Goal: Transaction & Acquisition: Purchase product/service

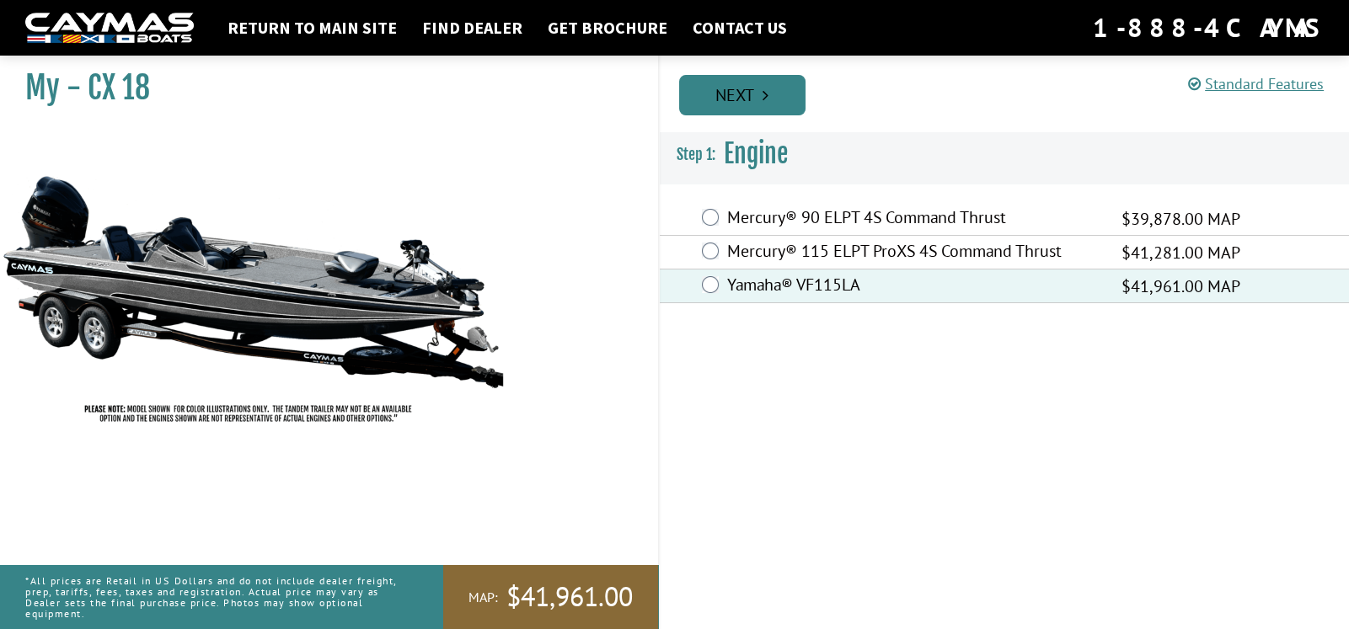
click at [766, 94] on icon "Pagination" at bounding box center [765, 95] width 6 height 17
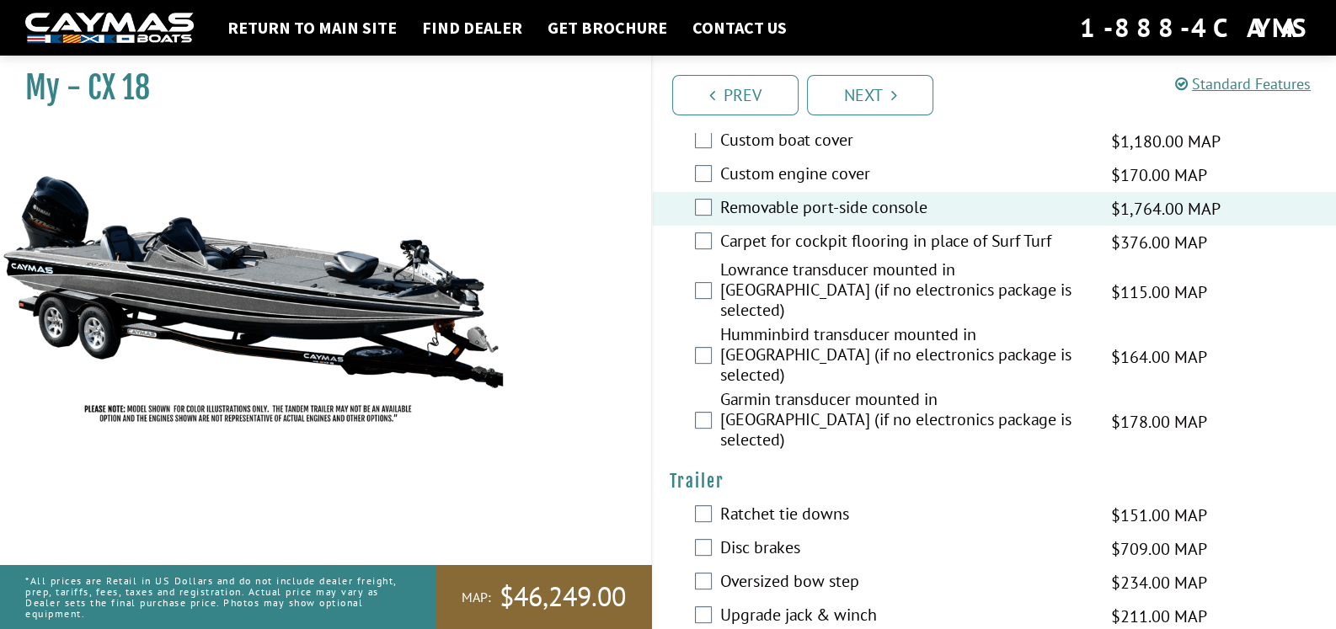
scroll to position [702, 0]
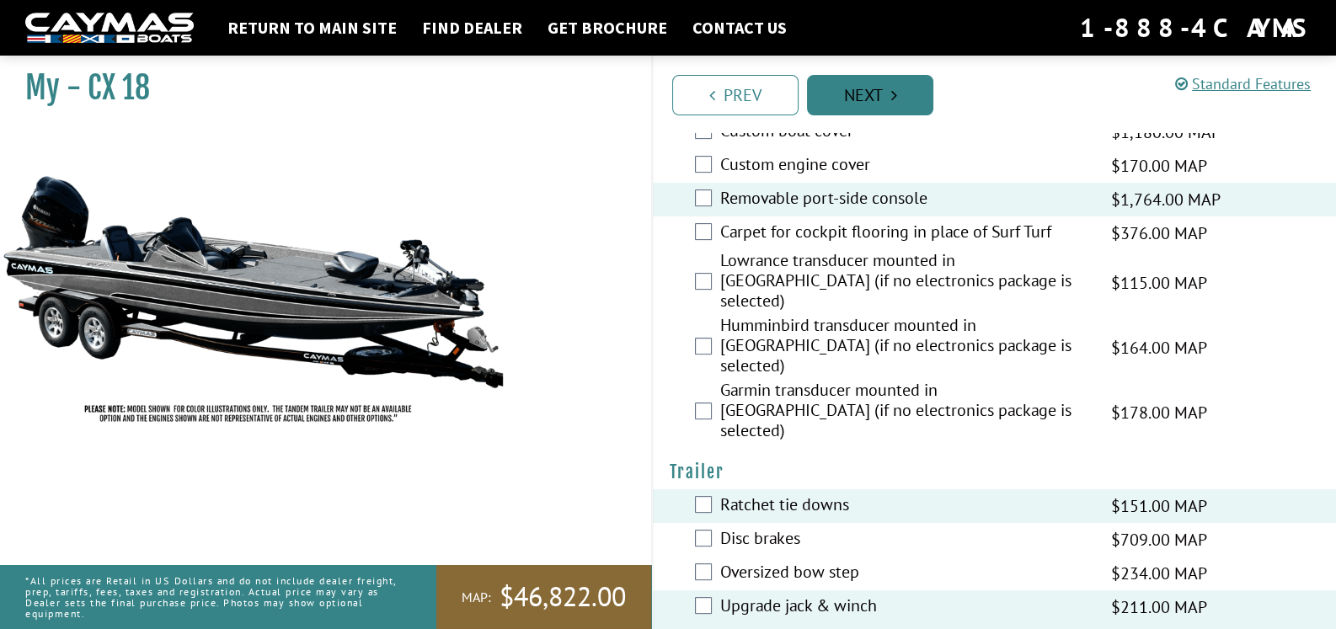
click at [885, 88] on link "Next" at bounding box center [870, 95] width 126 height 40
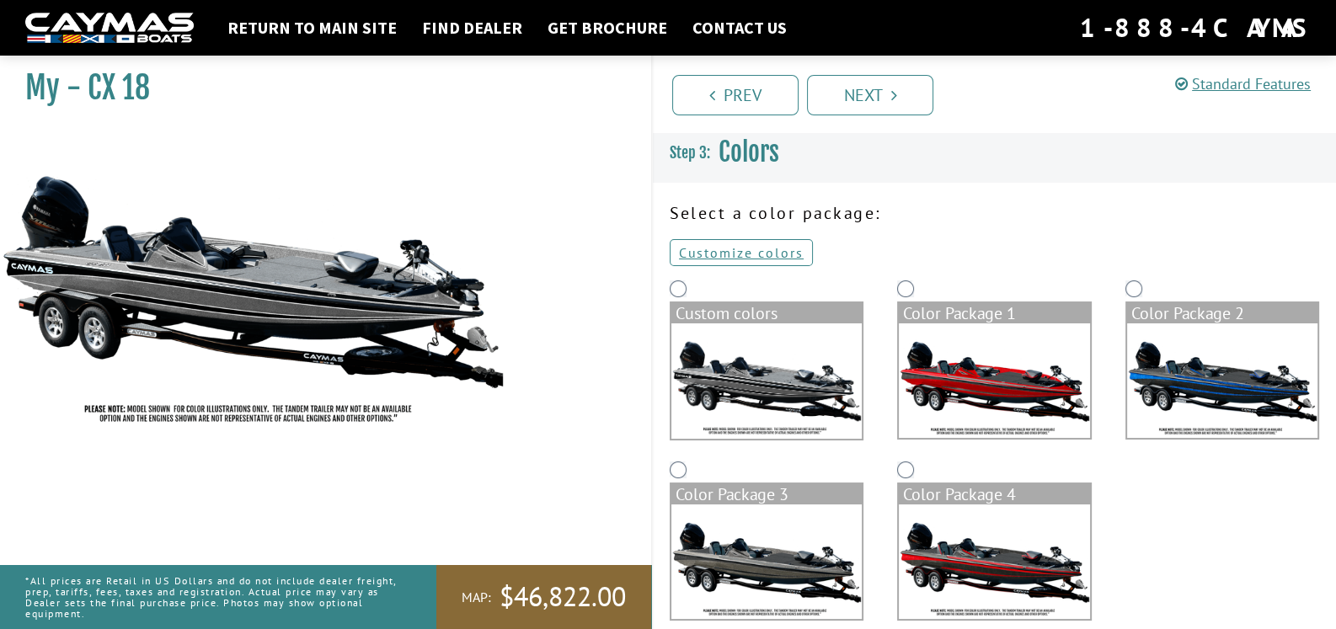
scroll to position [24, 0]
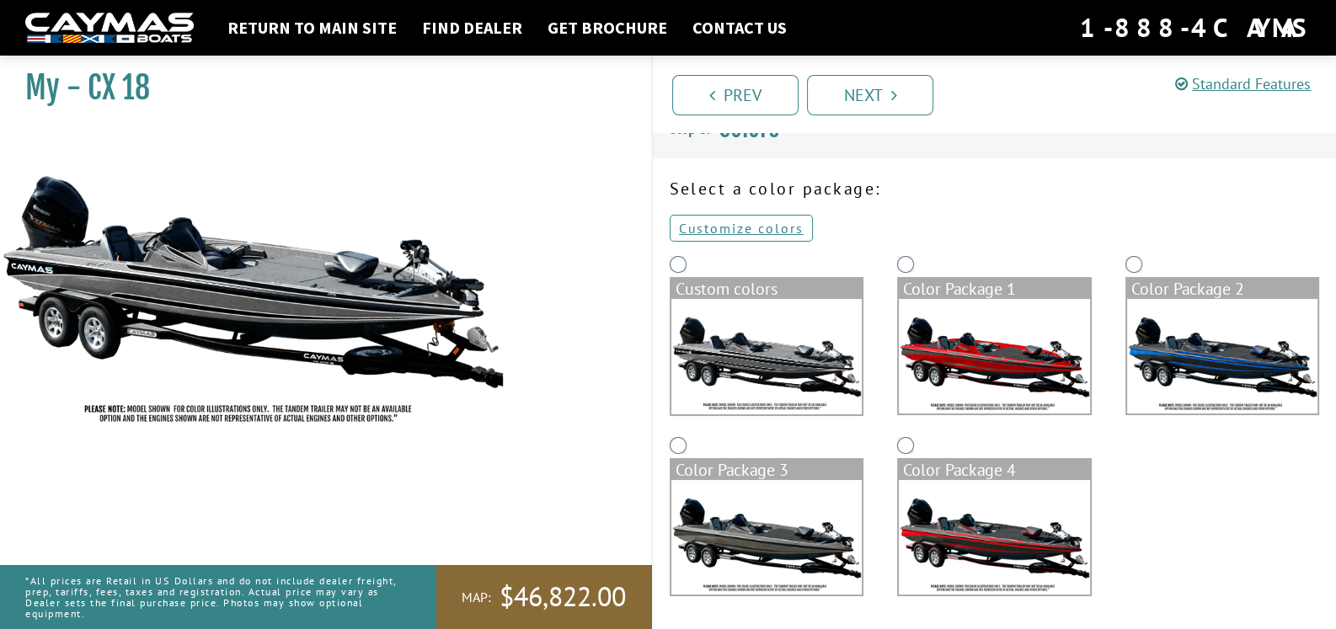
click at [1229, 332] on img at bounding box center [1222, 356] width 190 height 115
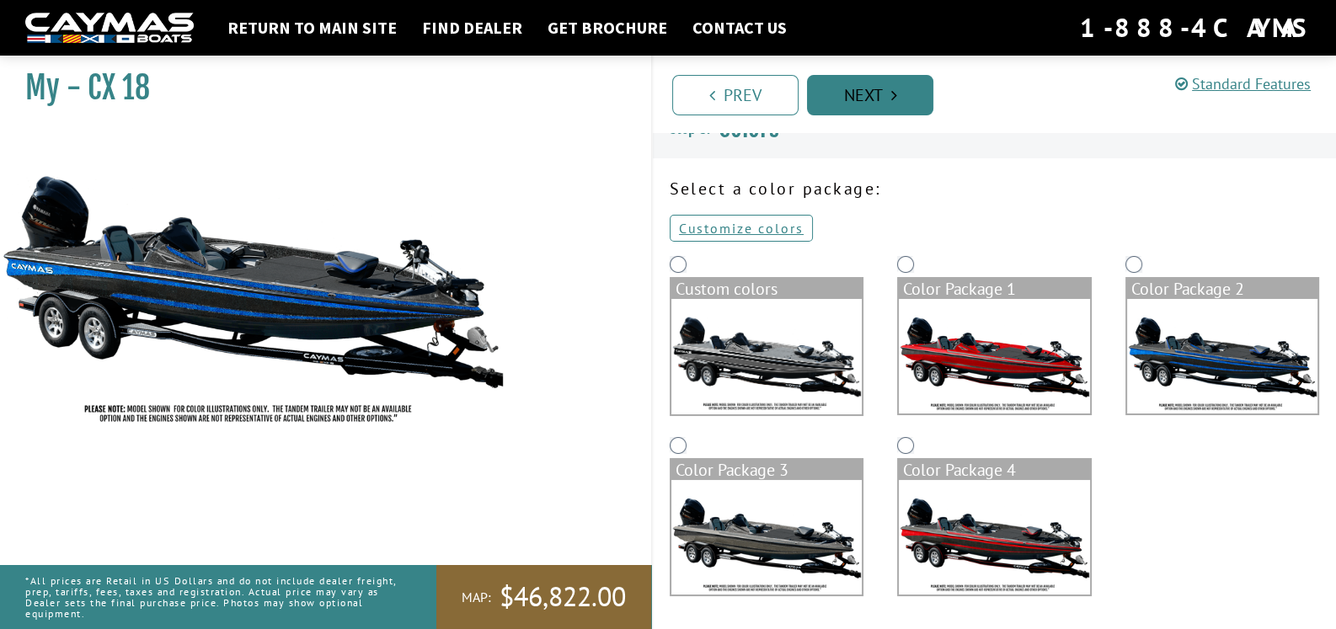
click at [875, 99] on link "Next" at bounding box center [870, 95] width 126 height 40
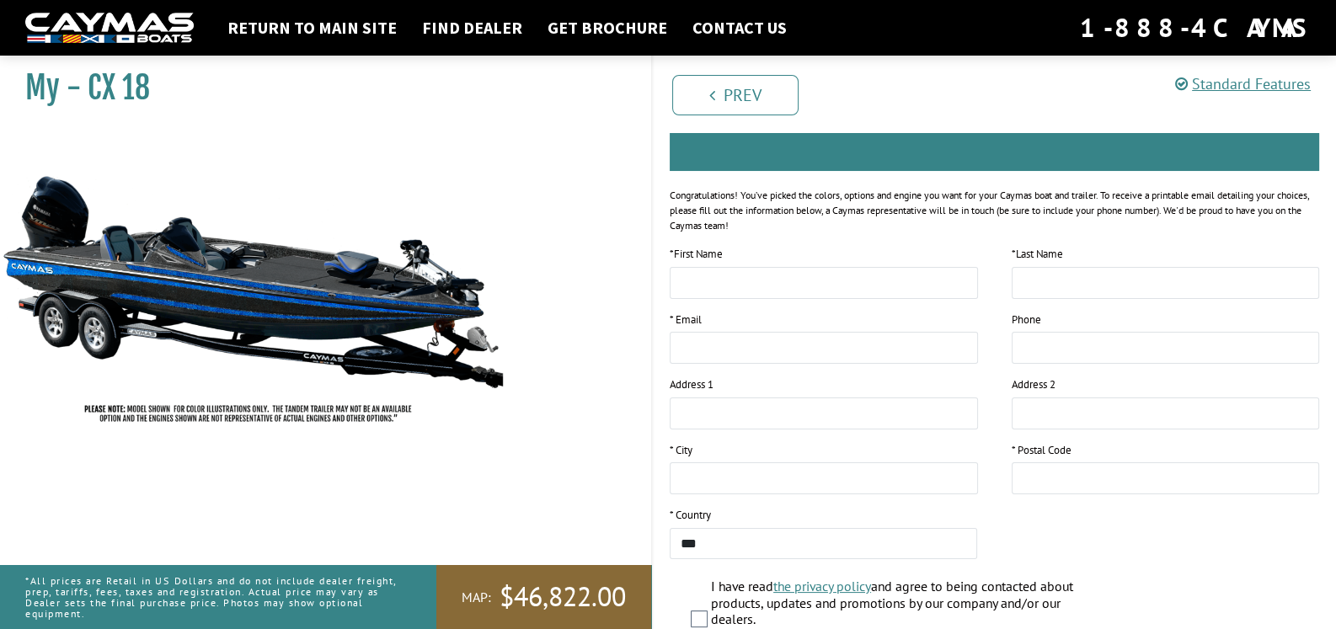
scroll to position [168, 0]
click at [333, 22] on link "Return to main site" at bounding box center [312, 28] width 186 height 22
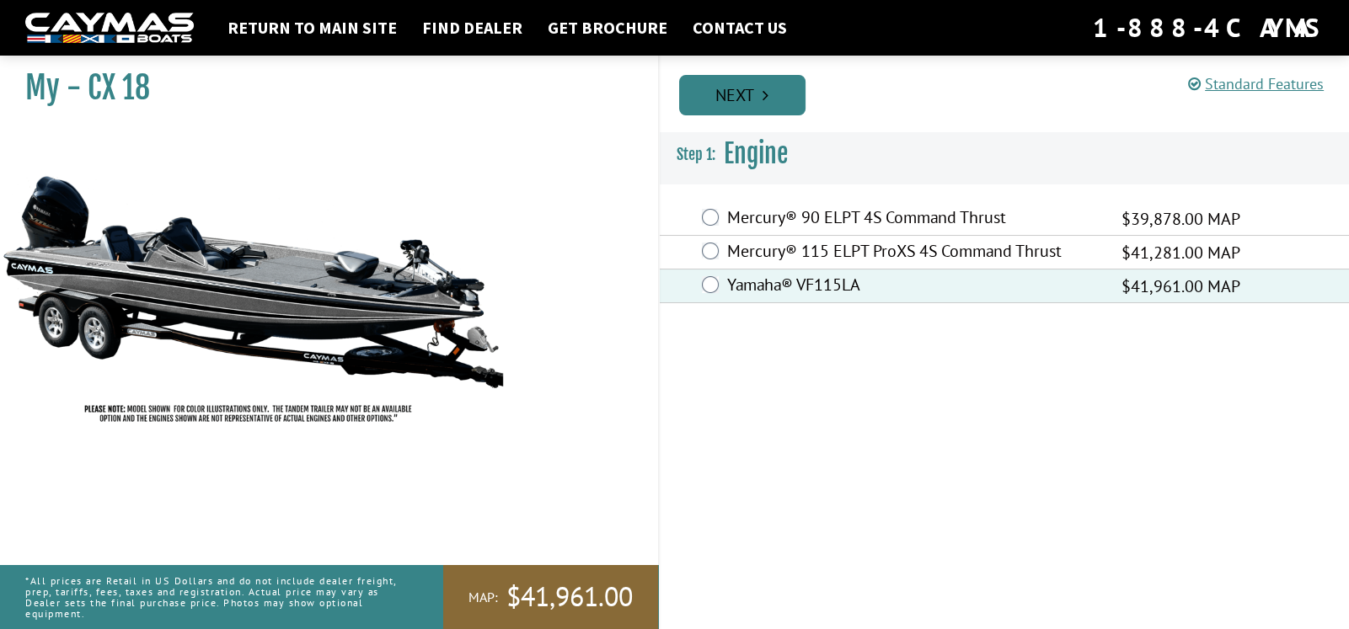
click at [741, 104] on link "Next" at bounding box center [742, 95] width 126 height 40
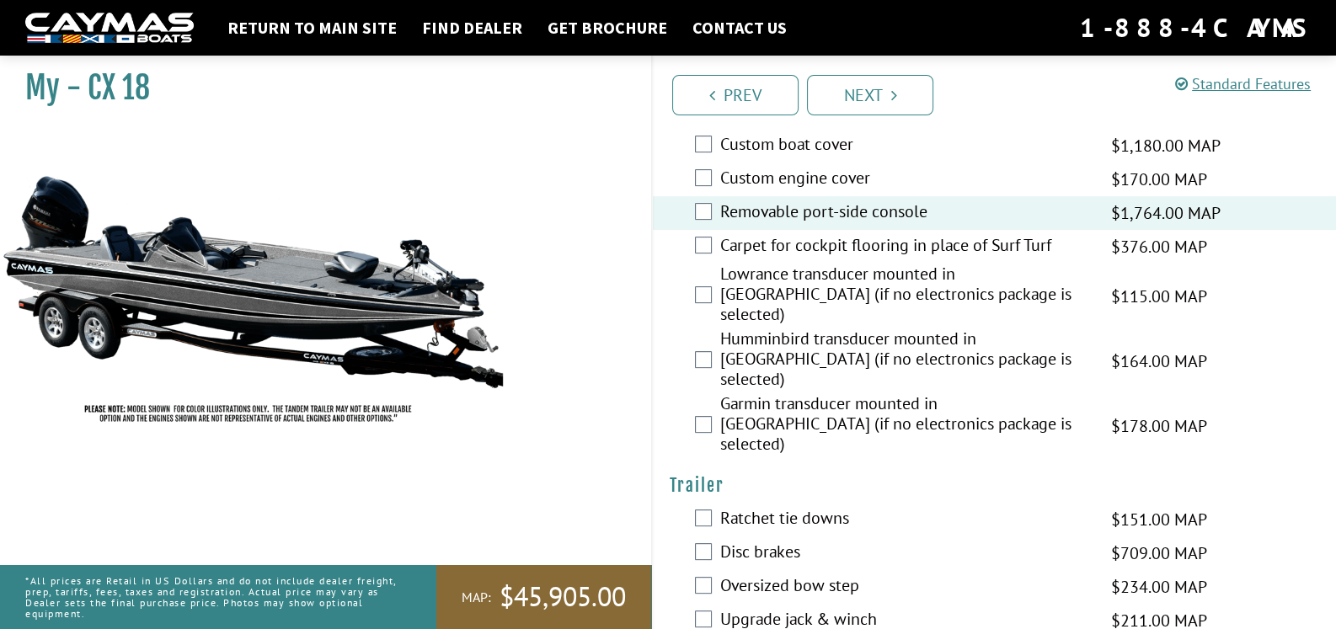
scroll to position [702, 0]
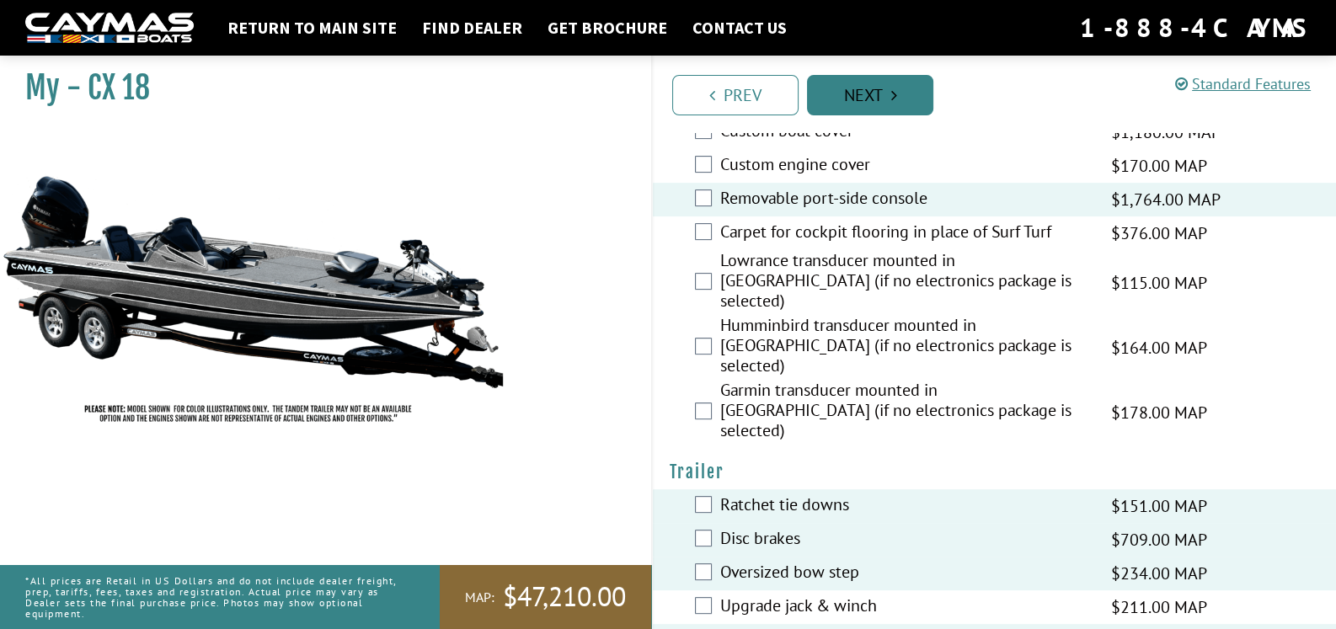
click at [857, 100] on link "Next" at bounding box center [870, 95] width 126 height 40
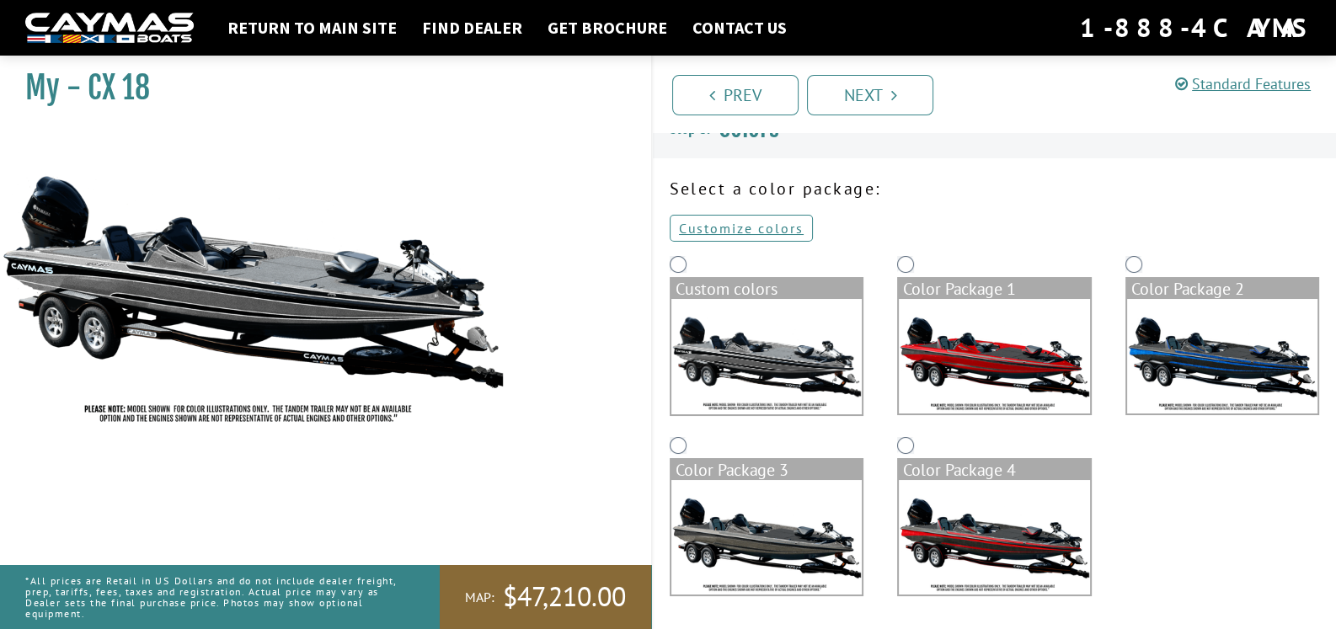
scroll to position [0, 0]
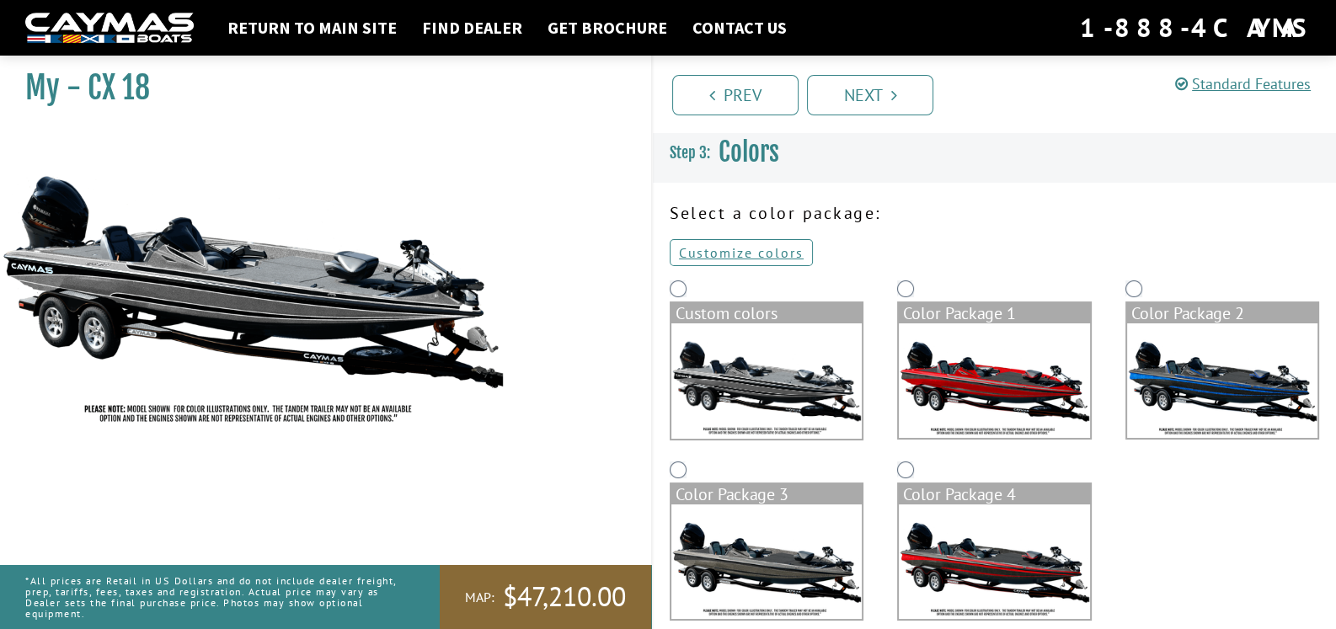
click at [1162, 347] on img at bounding box center [1222, 380] width 190 height 115
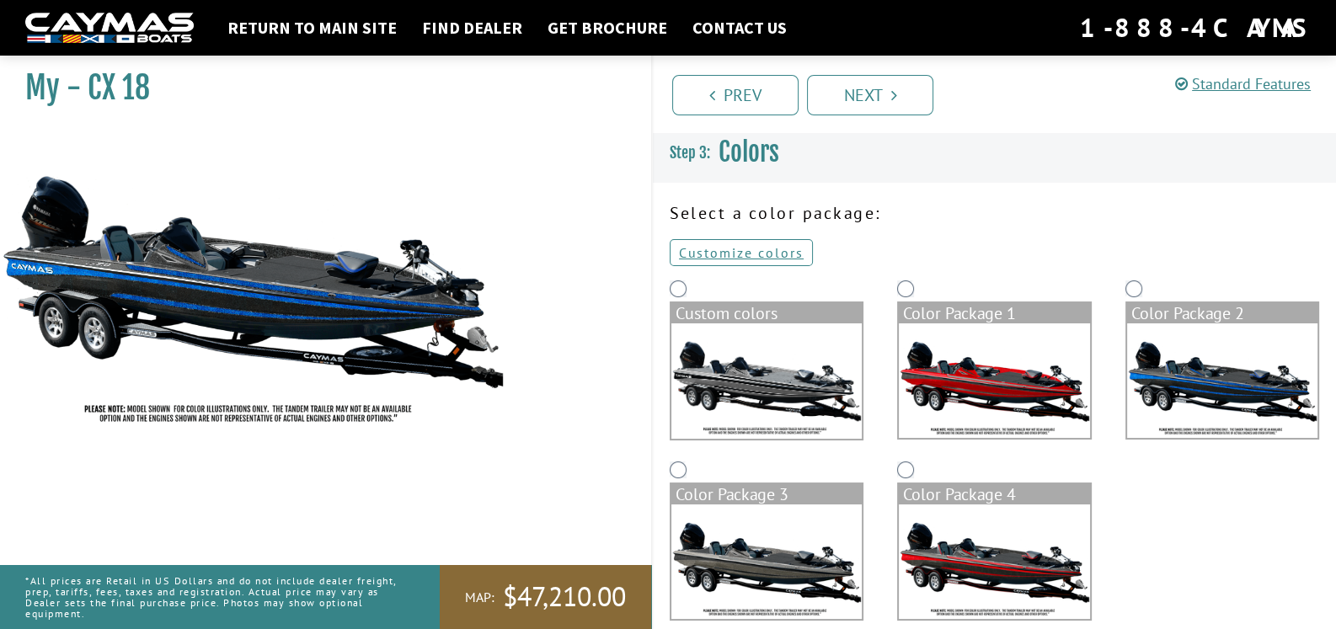
scroll to position [24, 0]
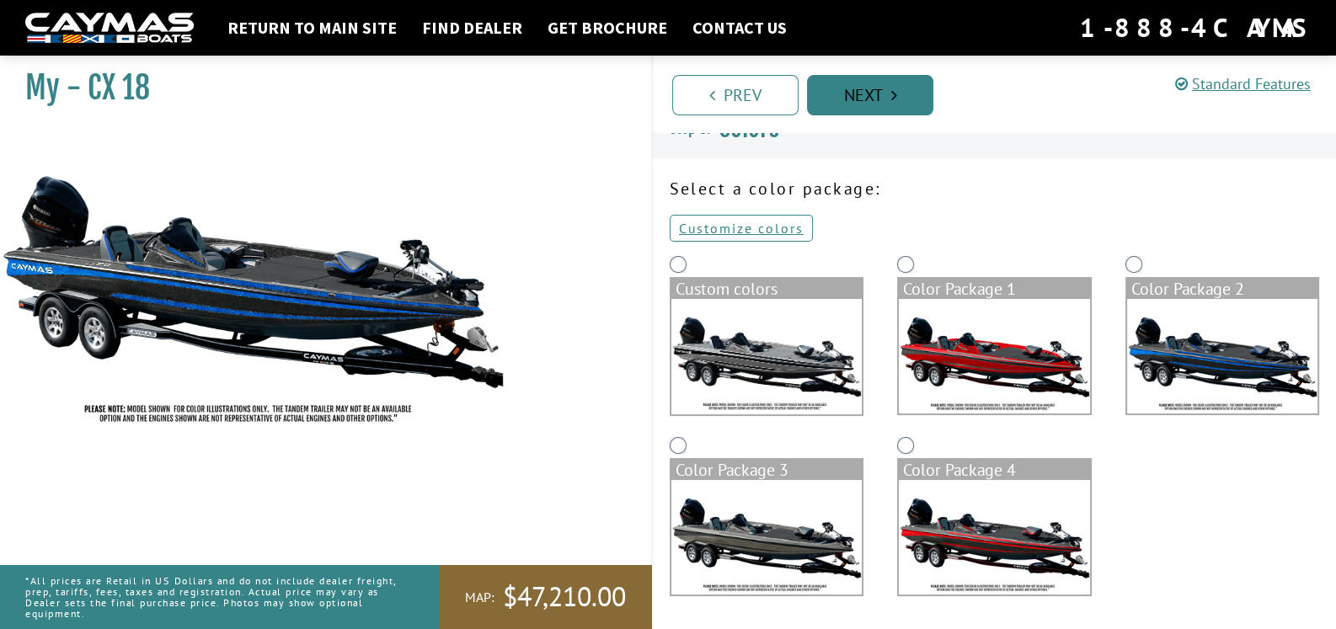
click at [848, 94] on link "Next" at bounding box center [870, 95] width 126 height 40
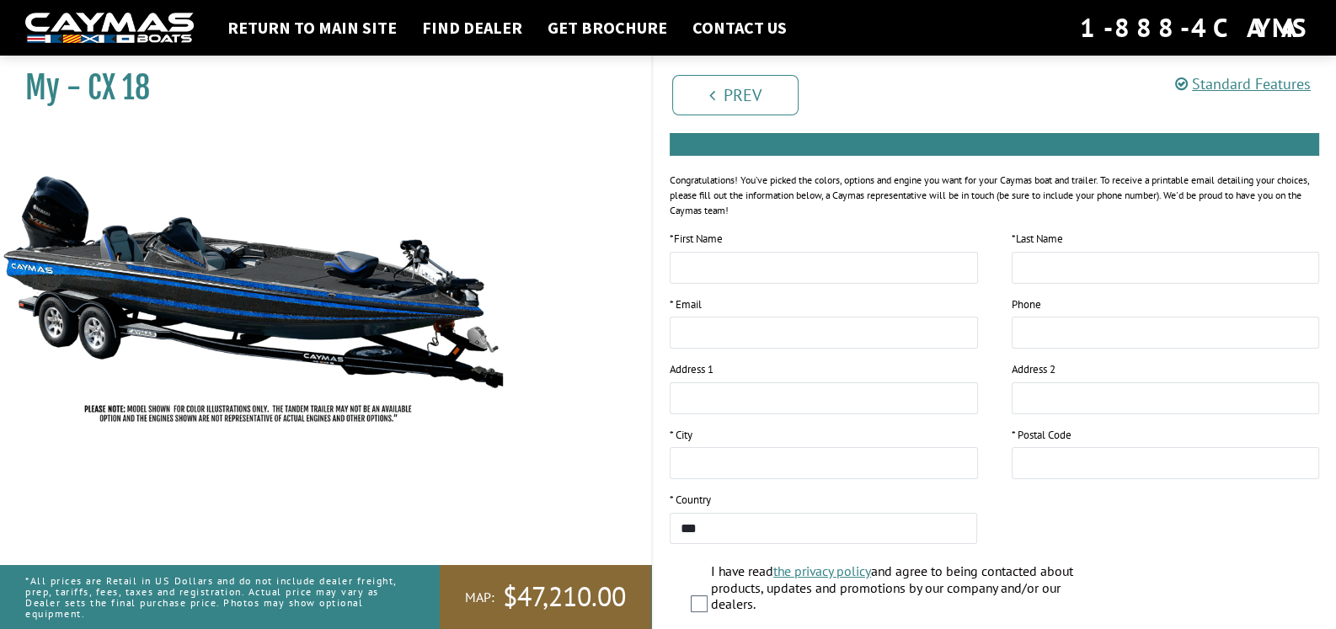
scroll to position [0, 0]
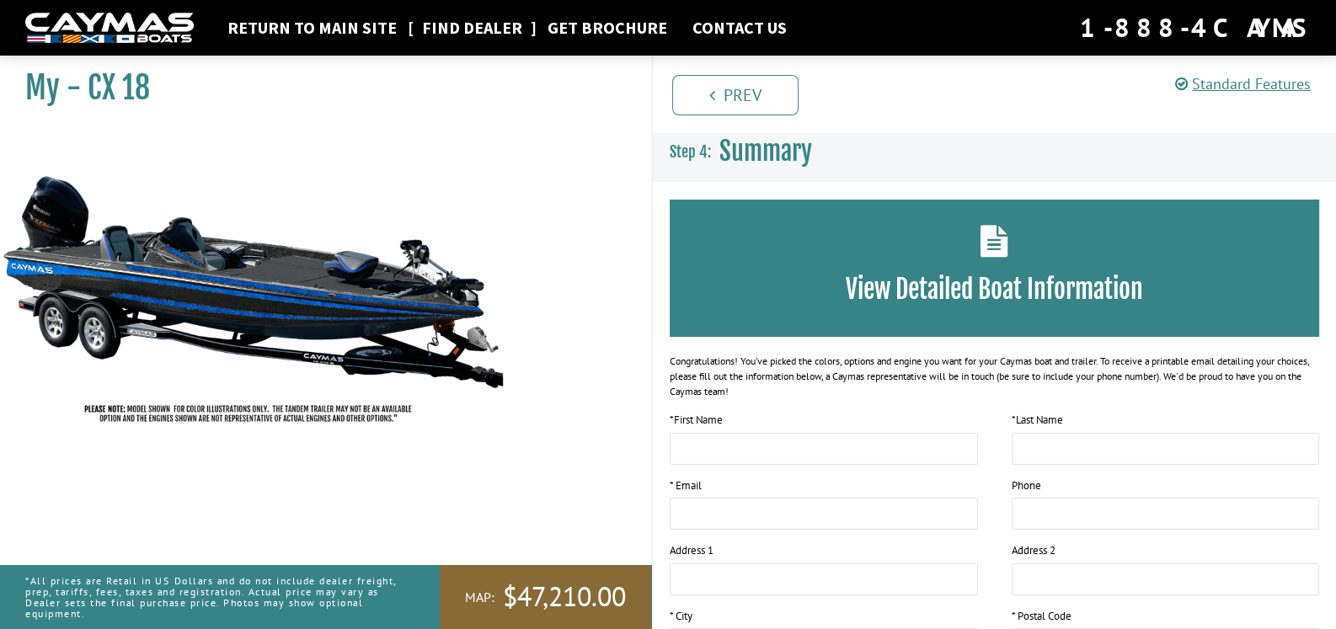
click at [434, 33] on link "Find Dealer" at bounding box center [472, 28] width 117 height 22
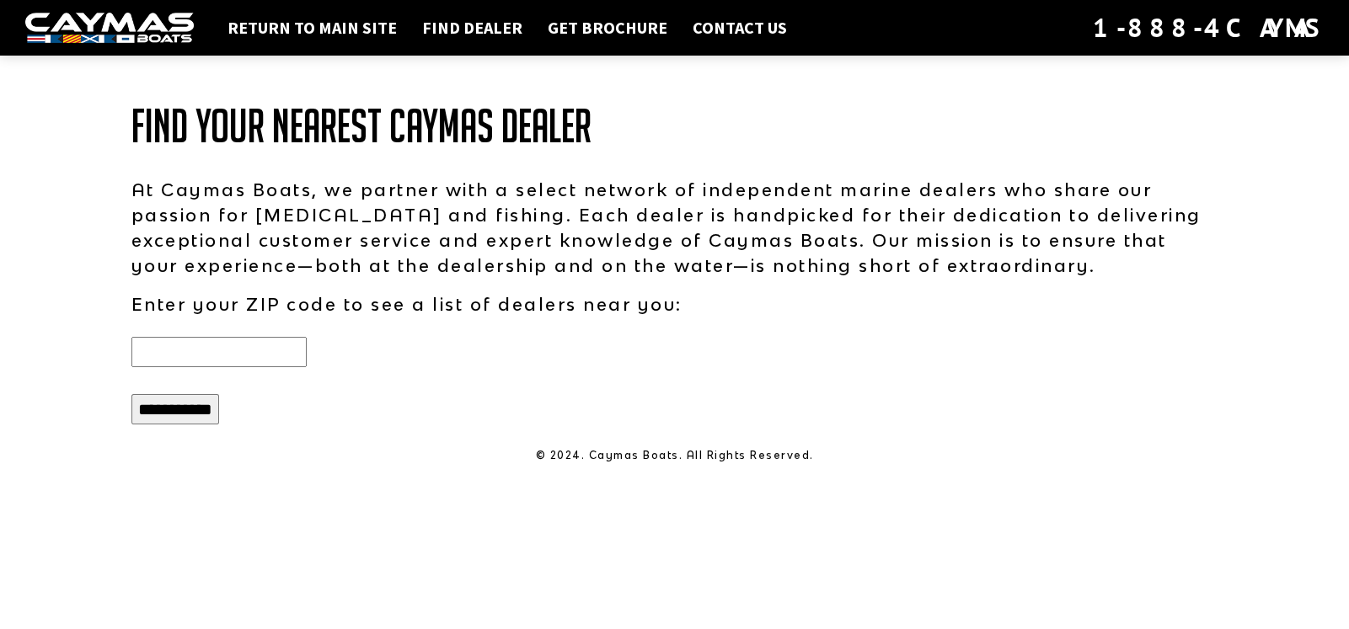
click at [168, 355] on input "text" at bounding box center [218, 352] width 175 height 30
type input "*****"
click at [171, 412] on input "**********" at bounding box center [175, 409] width 88 height 30
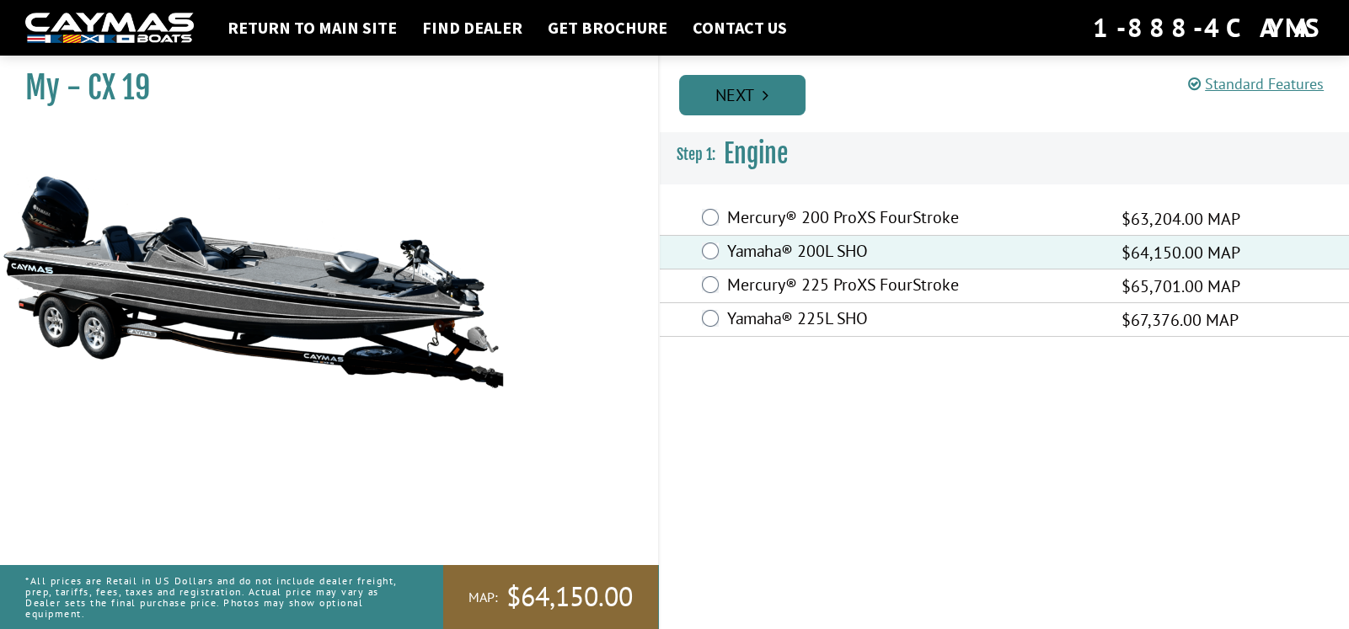
click at [726, 100] on link "Next" at bounding box center [742, 95] width 126 height 40
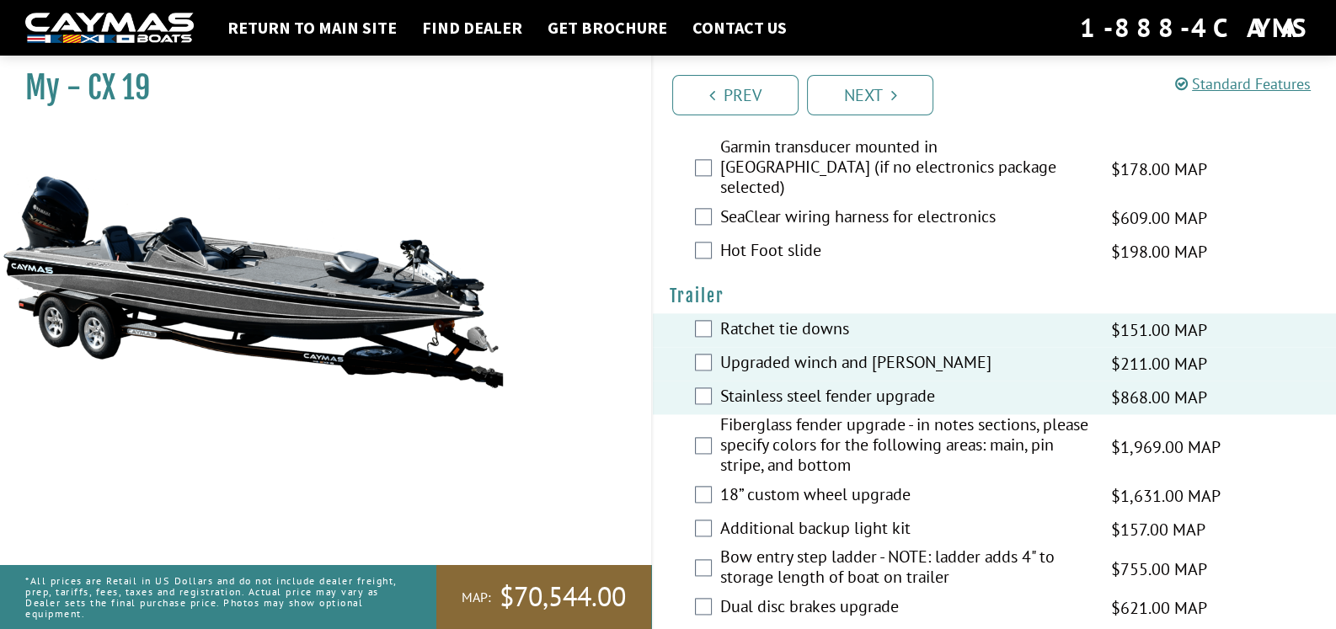
scroll to position [2749, 0]
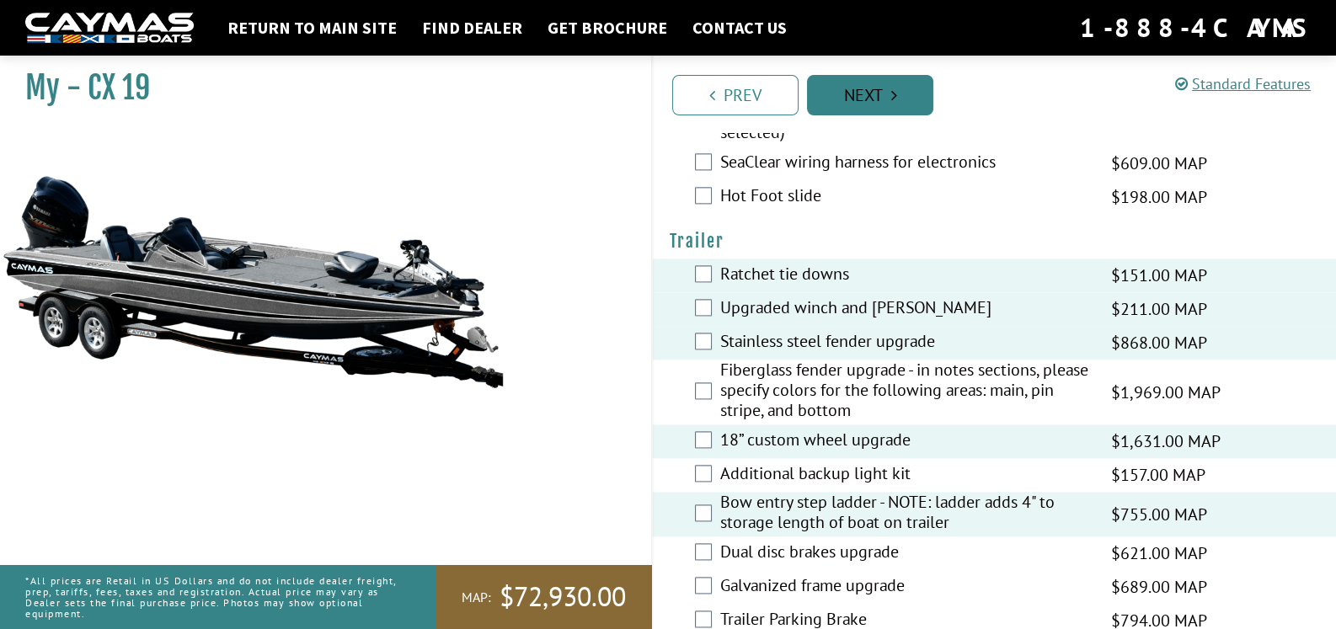
click at [869, 101] on link "Next" at bounding box center [870, 95] width 126 height 40
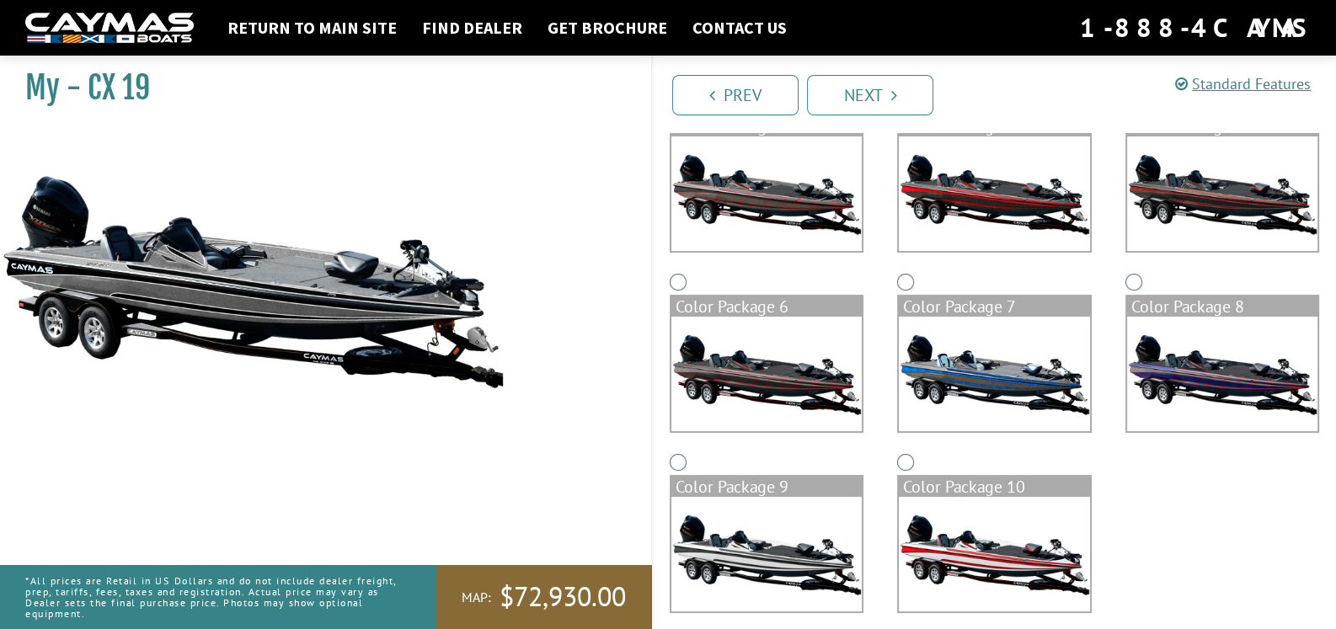
scroll to position [385, 0]
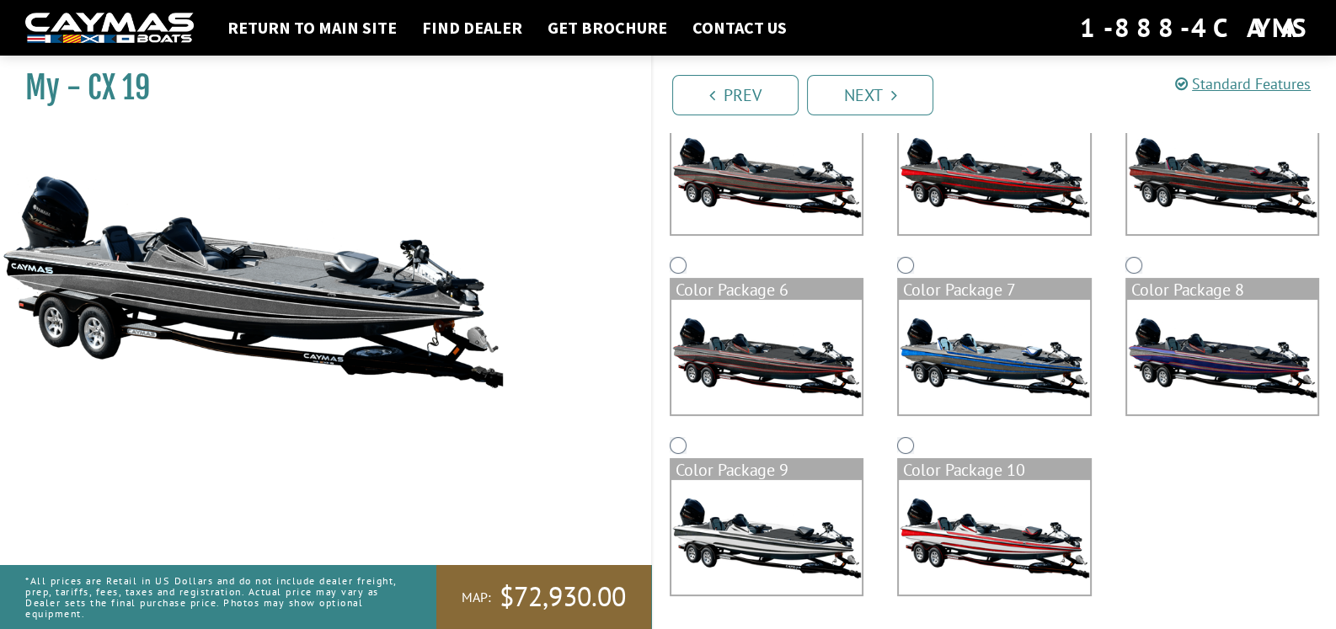
click at [984, 338] on img at bounding box center [994, 357] width 190 height 115
